Goal: Task Accomplishment & Management: Understand process/instructions

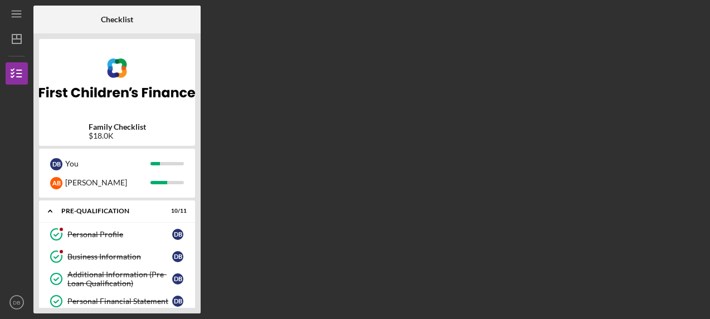
scroll to position [297, 0]
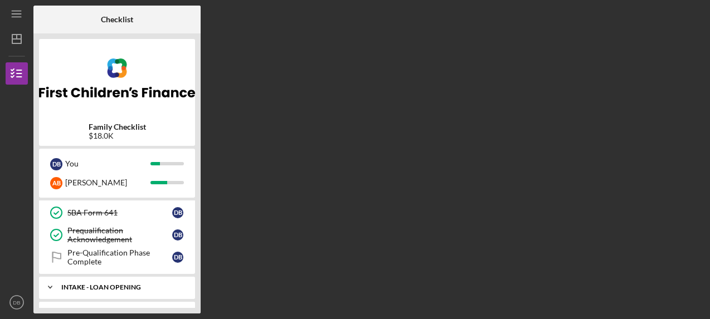
scroll to position [201, 0]
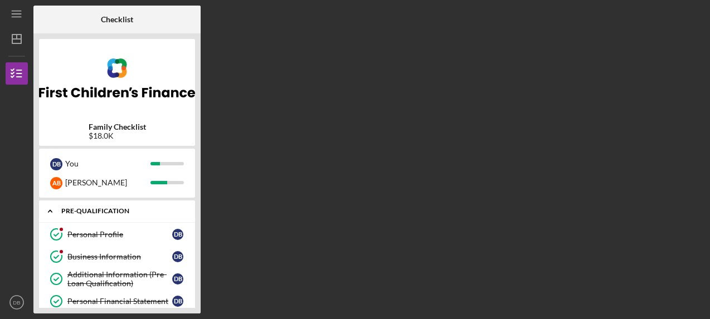
click at [47, 211] on icon "Icon/Expander" at bounding box center [50, 211] width 22 height 22
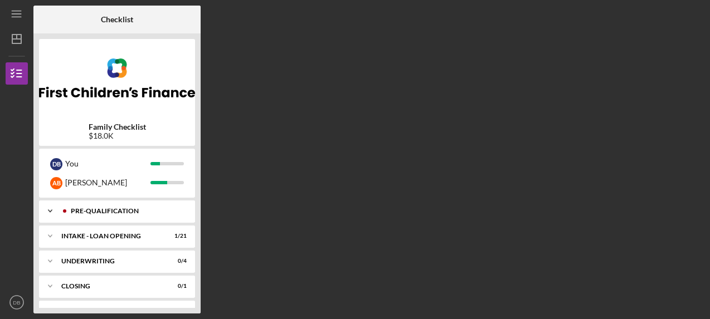
click at [48, 211] on icon "Icon/Expander" at bounding box center [50, 211] width 22 height 22
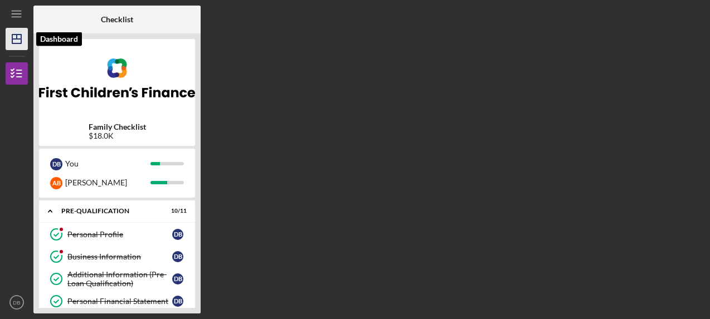
click at [14, 40] on icon "Icon/Dashboard" at bounding box center [17, 39] width 28 height 28
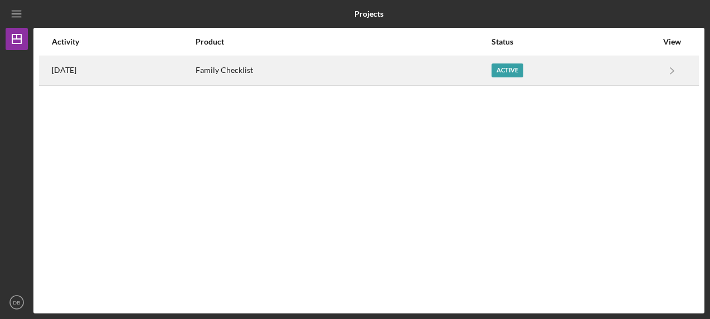
click at [76, 69] on time "[DATE]" at bounding box center [64, 70] width 25 height 9
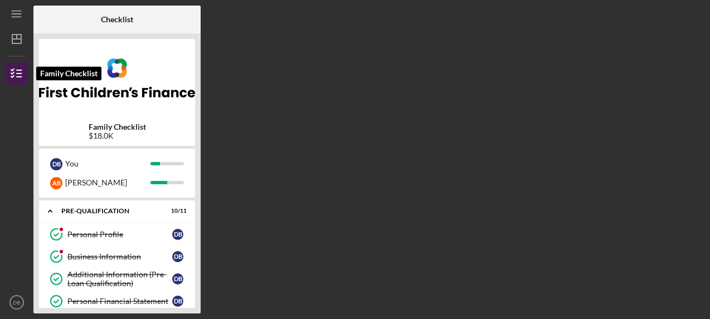
click at [20, 74] on line "button" at bounding box center [19, 74] width 5 height 0
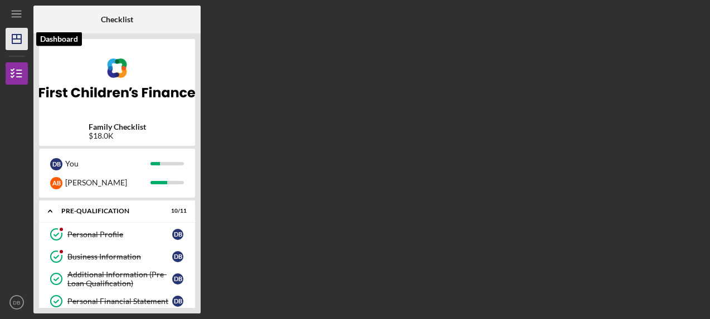
click at [20, 36] on icon "Icon/Dashboard" at bounding box center [17, 39] width 28 height 28
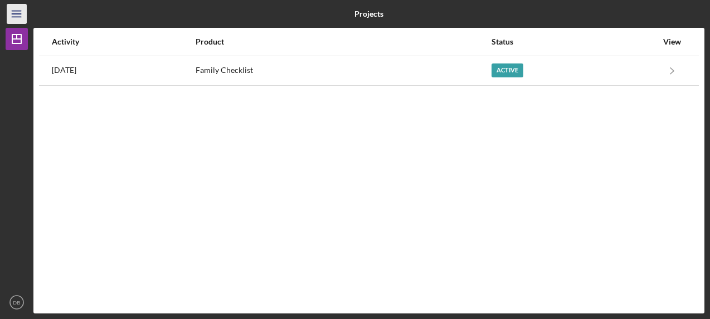
click at [21, 13] on icon "Icon/Menu" at bounding box center [16, 14] width 25 height 25
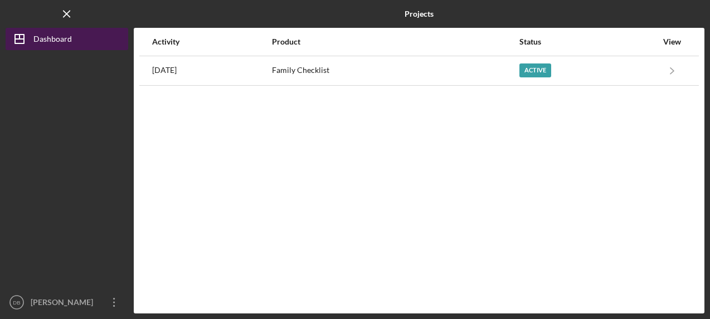
click at [37, 41] on div "Dashboard" at bounding box center [52, 40] width 38 height 25
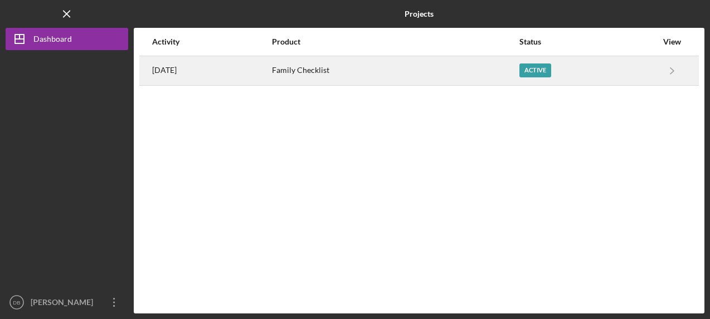
click at [172, 62] on div "2 weeks ago" at bounding box center [211, 71] width 119 height 28
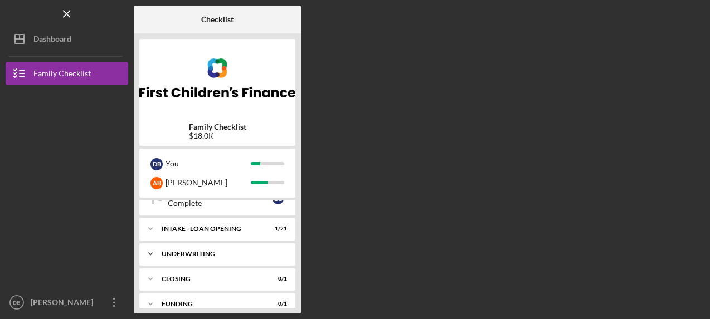
scroll to position [257, 0]
click at [148, 227] on icon "Icon/Expander" at bounding box center [150, 231] width 22 height 22
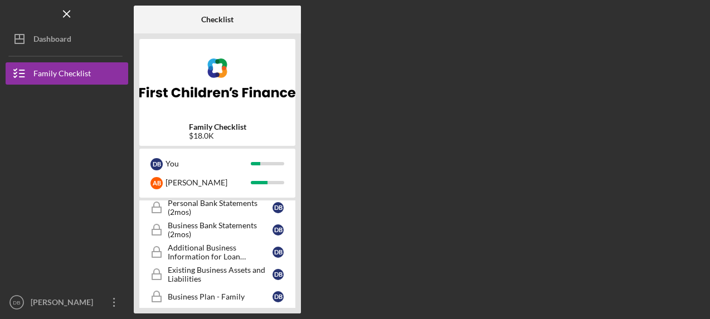
scroll to position [394, 0]
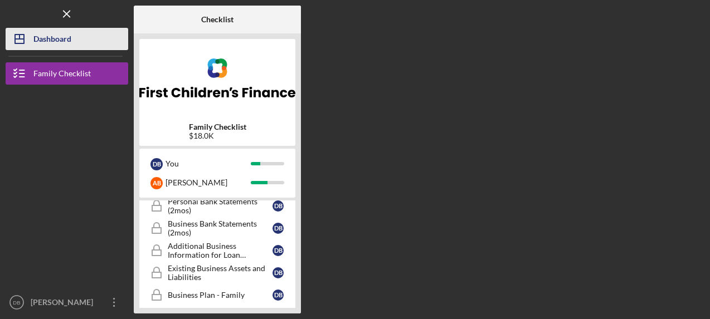
click at [59, 42] on div "Dashboard" at bounding box center [52, 40] width 38 height 25
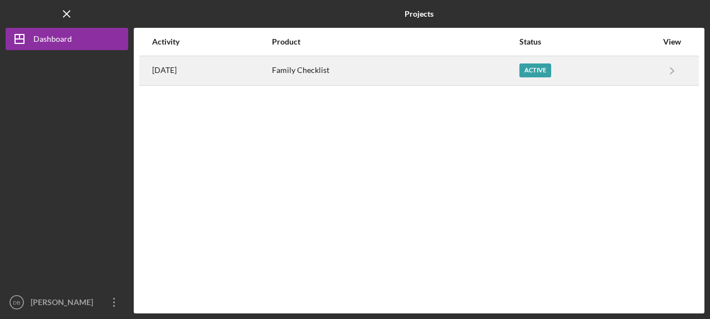
click at [343, 65] on div "Family Checklist" at bounding box center [395, 71] width 246 height 28
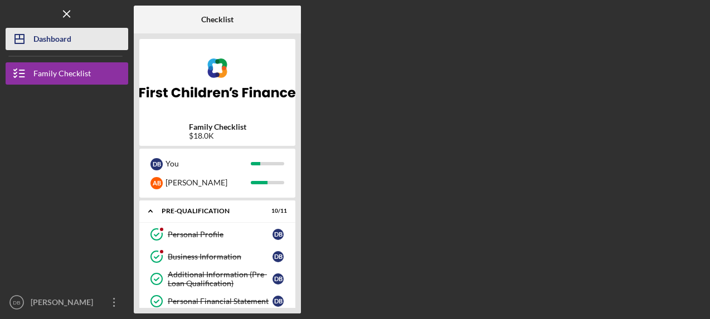
click at [67, 41] on div "Dashboard" at bounding box center [52, 40] width 38 height 25
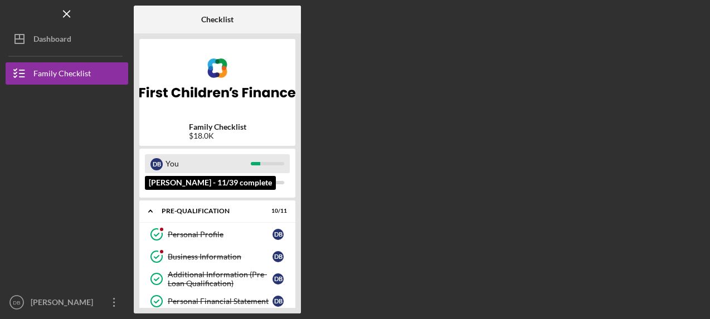
click at [206, 163] on div "You" at bounding box center [208, 163] width 85 height 19
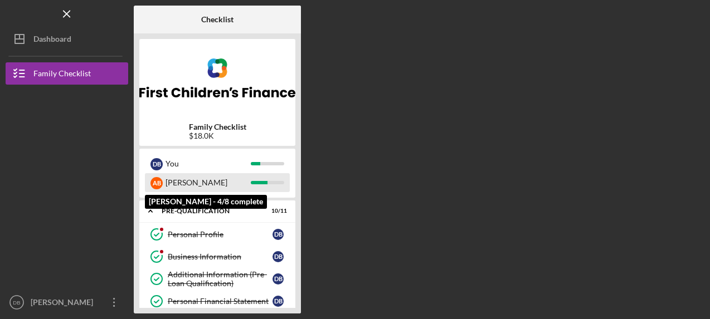
click at [171, 182] on div "[PERSON_NAME]" at bounding box center [208, 182] width 85 height 19
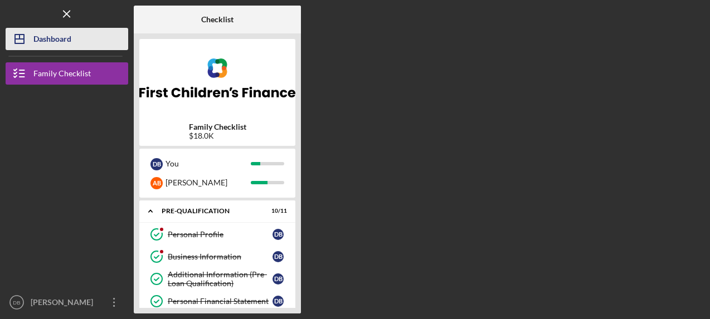
click at [56, 39] on div "Dashboard" at bounding box center [52, 40] width 38 height 25
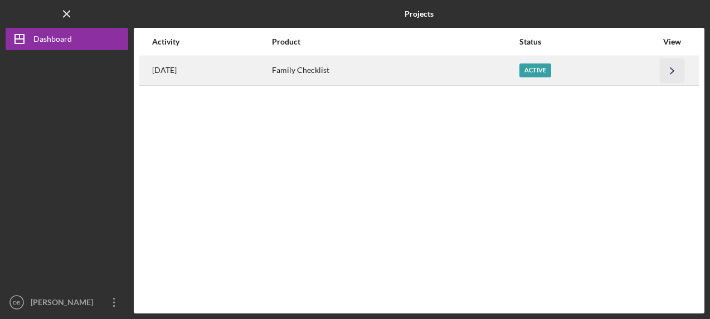
click at [672, 68] on icon "Icon/Navigate" at bounding box center [672, 70] width 25 height 25
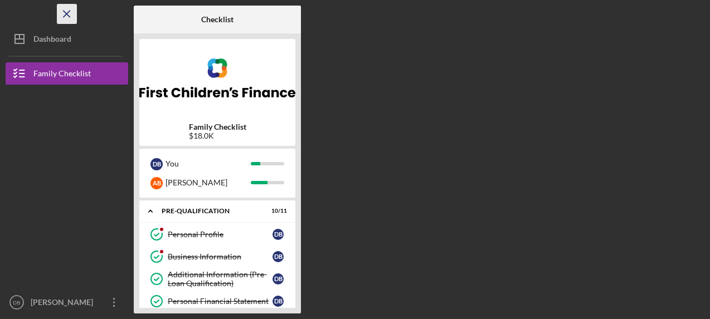
click at [69, 14] on icon "Icon/Menu Close" at bounding box center [67, 14] width 25 height 25
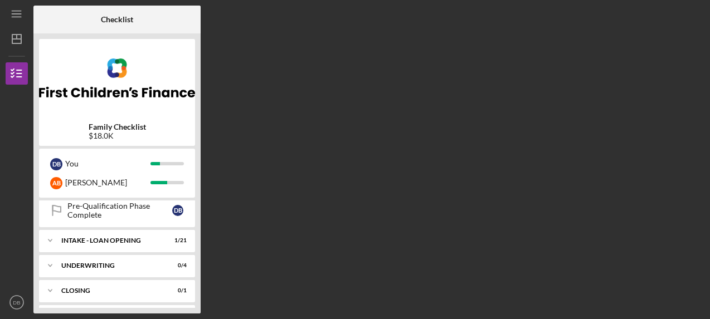
scroll to position [249, 0]
click at [128, 237] on div "INTAKE - LOAN OPENING" at bounding box center [121, 239] width 120 height 7
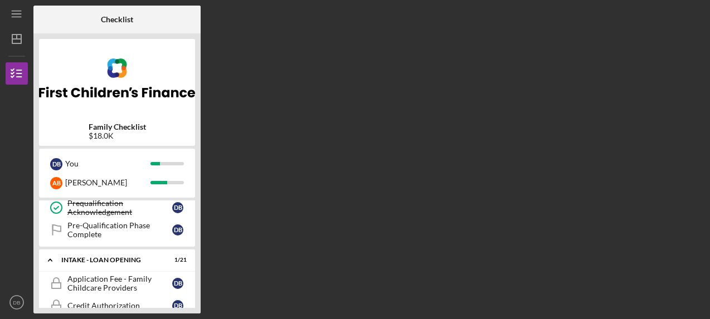
scroll to position [224, 0]
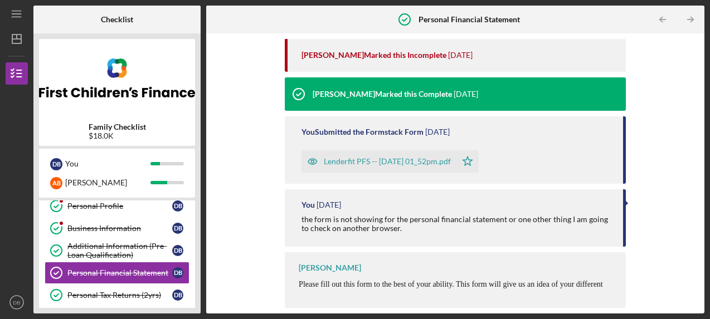
scroll to position [280, 0]
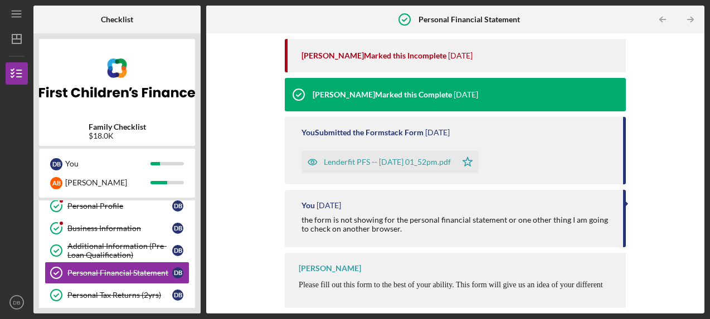
click at [330, 274] on div "[PERSON_NAME] Please fill out this form to the best of your ability. This form …" at bounding box center [455, 281] width 341 height 56
click at [420, 288] on span "Please fill out this form to the best of your ability. This form will give us a…" at bounding box center [455, 298] width 312 height 35
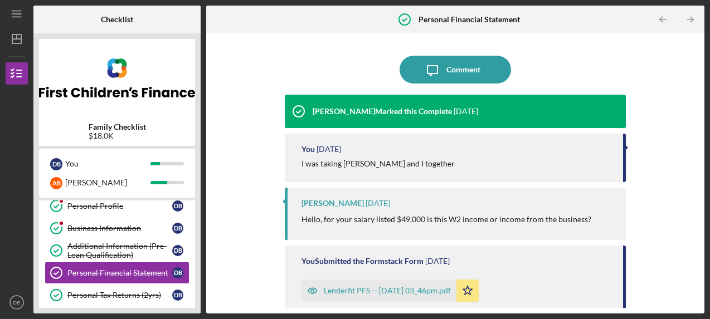
scroll to position [0, 0]
click at [119, 252] on div "Additional Information (Pre-Loan Qualification)" at bounding box center [119, 251] width 105 height 18
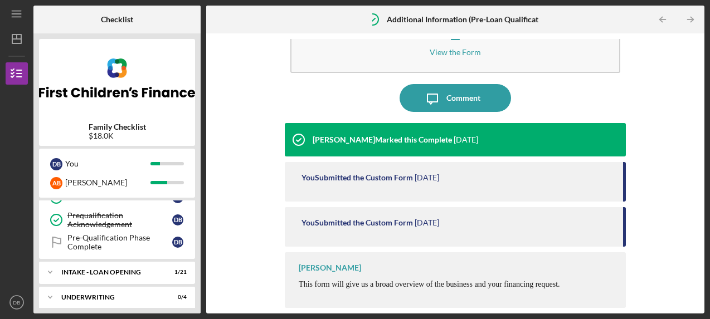
scroll to position [220, 0]
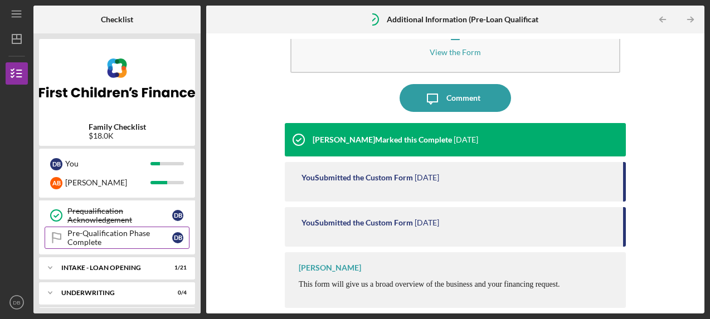
click at [123, 237] on div "Pre-Qualification Phase Complete" at bounding box center [119, 238] width 105 height 18
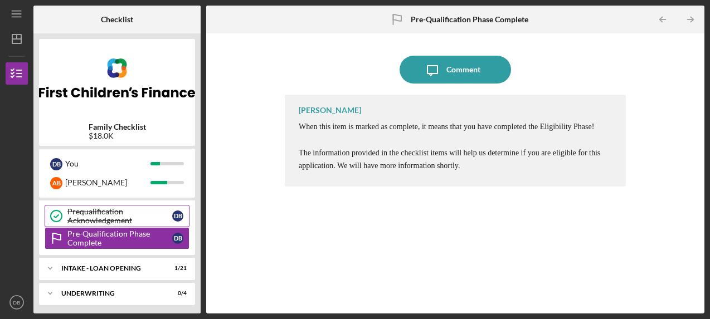
scroll to position [220, 0]
